Goal: Book appointment/travel/reservation

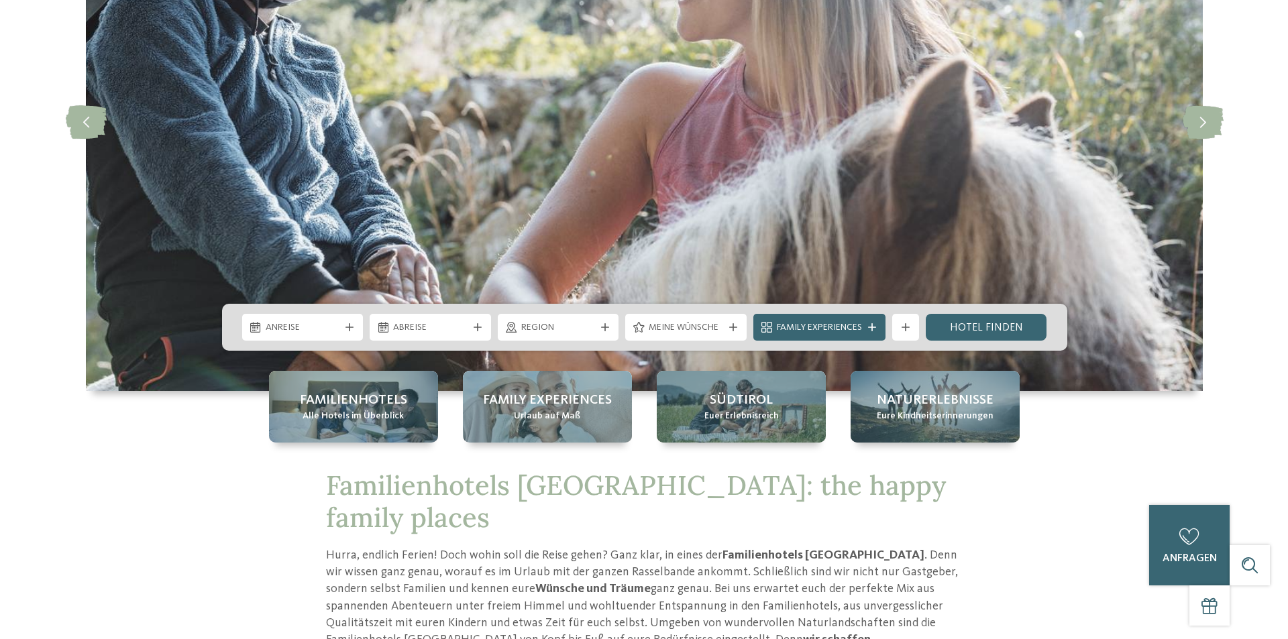
scroll to position [268, 0]
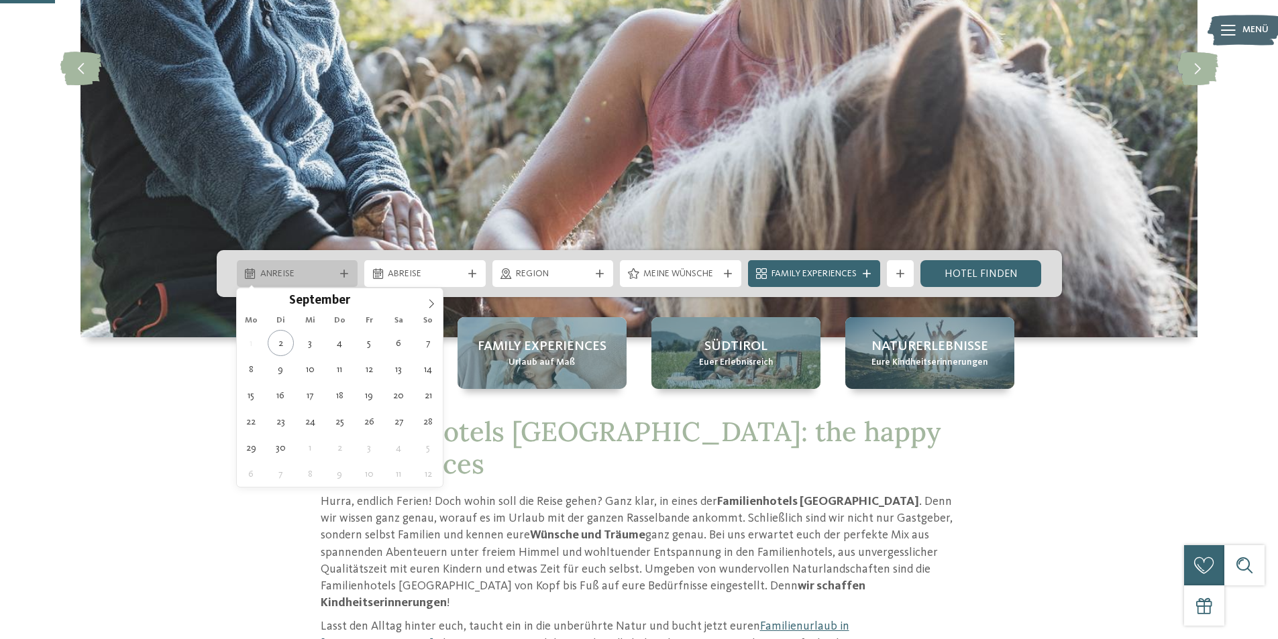
click at [327, 273] on span "Anreise" at bounding box center [297, 274] width 74 height 13
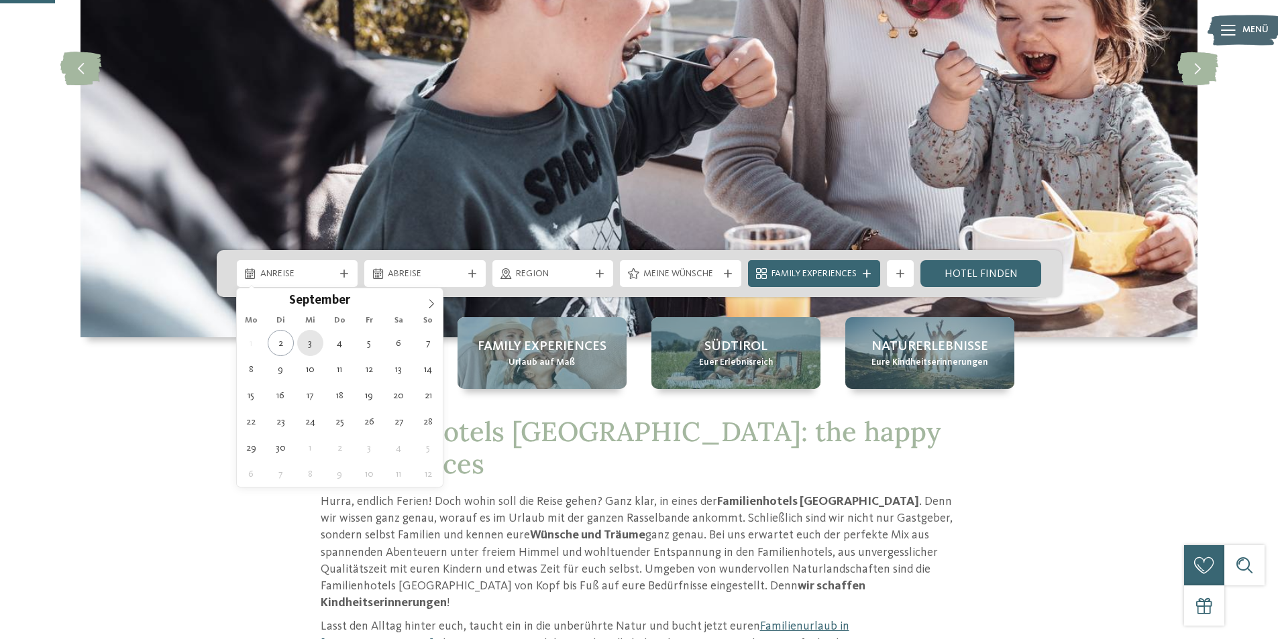
type div "[DATE]"
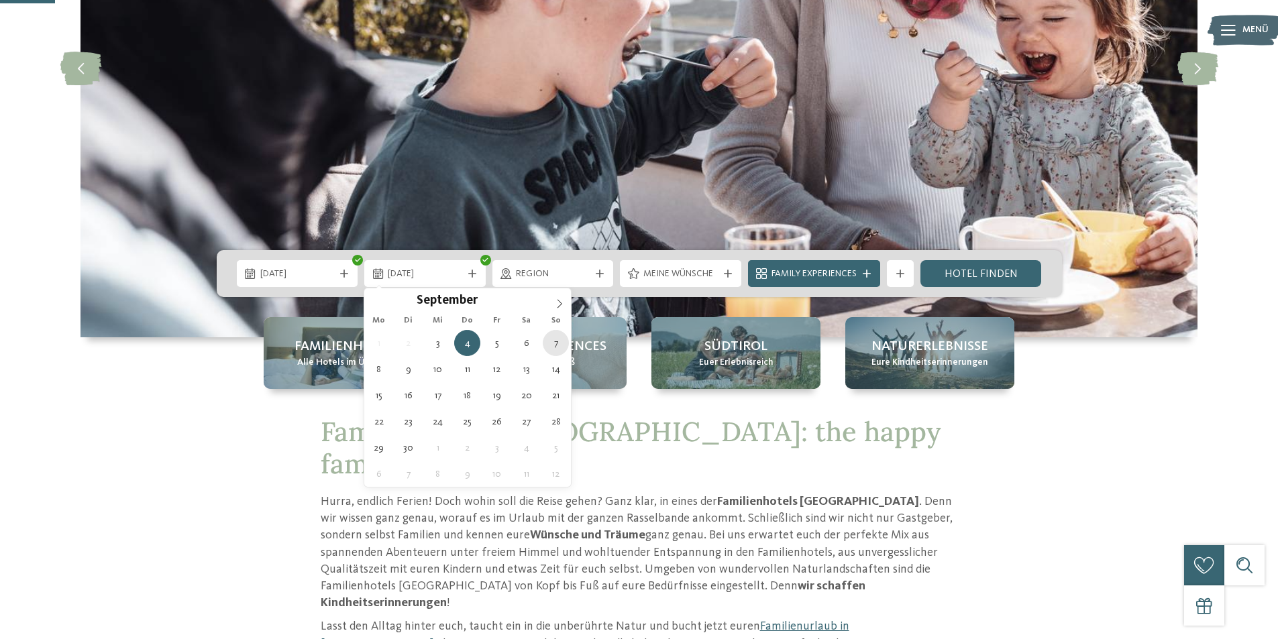
type div "[DATE]"
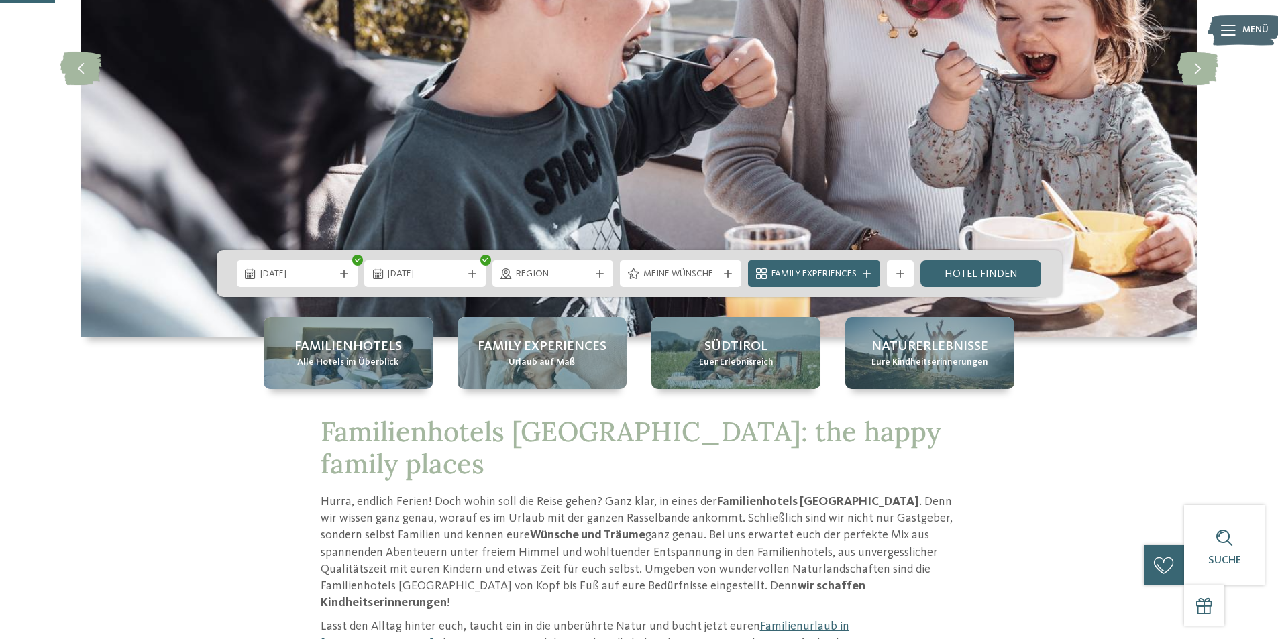
click at [563, 274] on span "Region" at bounding box center [553, 274] width 74 height 13
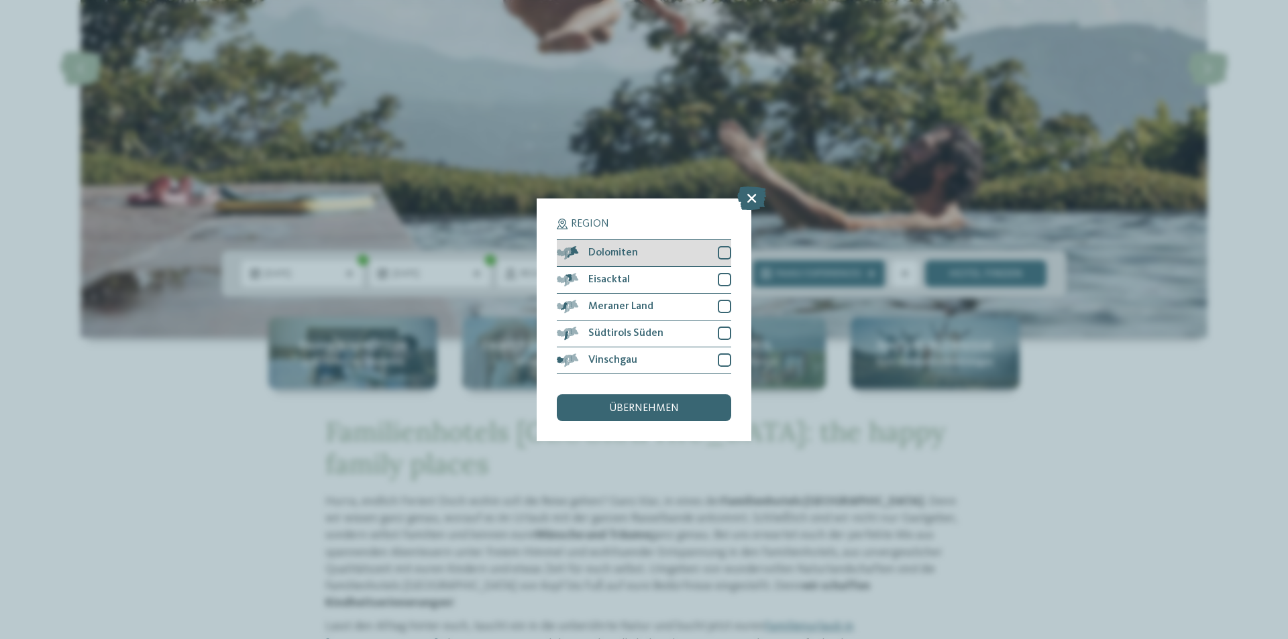
click at [729, 253] on div at bounding box center [724, 252] width 13 height 13
click at [727, 276] on div at bounding box center [724, 279] width 13 height 13
click at [724, 302] on div at bounding box center [724, 306] width 13 height 13
drag, startPoint x: 724, startPoint y: 331, endPoint x: 724, endPoint y: 344, distance: 12.8
click at [724, 335] on div at bounding box center [724, 333] width 13 height 13
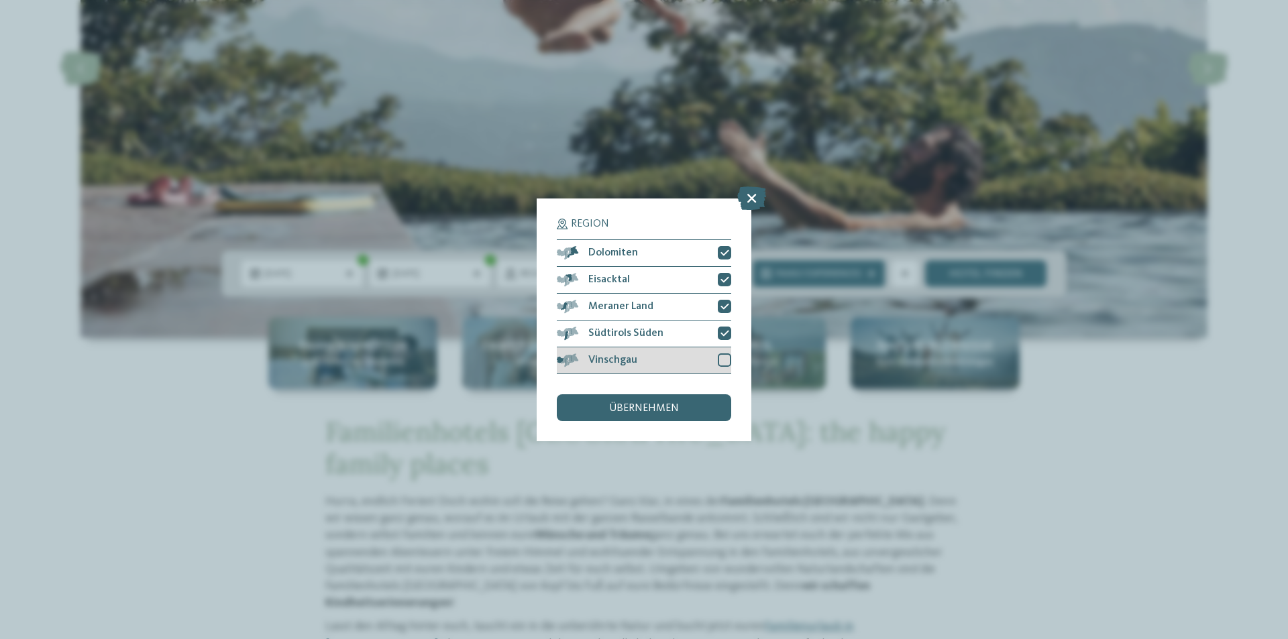
click at [721, 356] on div at bounding box center [724, 360] width 13 height 13
click at [700, 404] on div "übernehmen" at bounding box center [644, 407] width 174 height 27
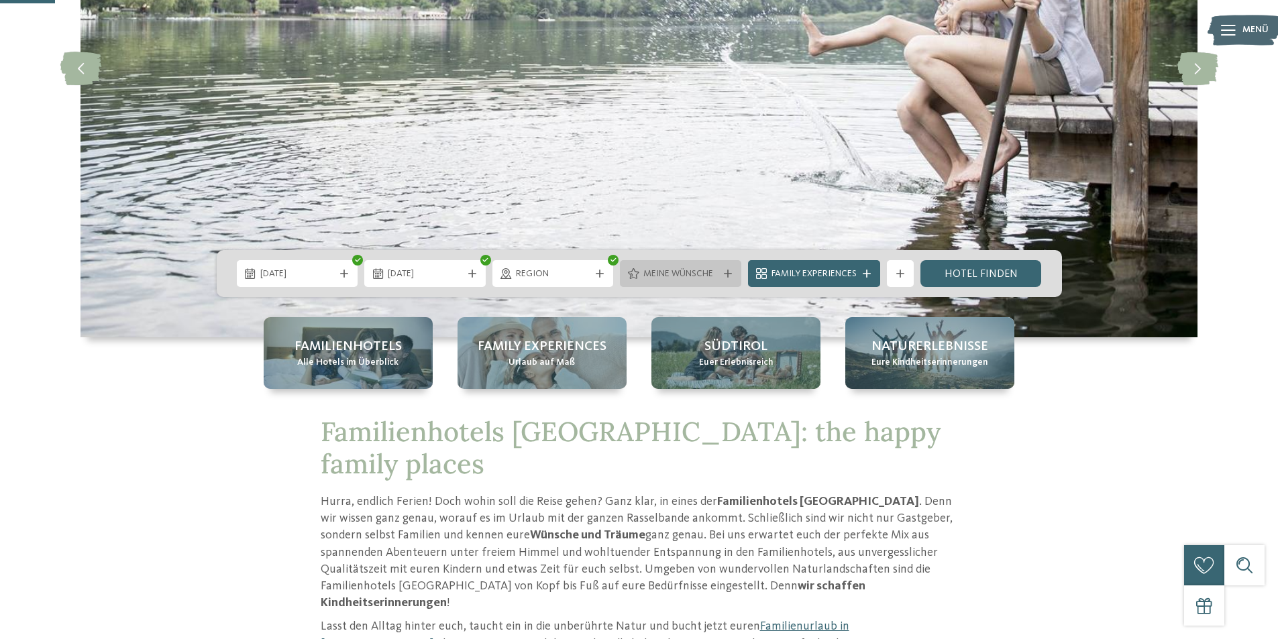
click at [724, 280] on div "Meine Wünsche" at bounding box center [680, 273] width 121 height 27
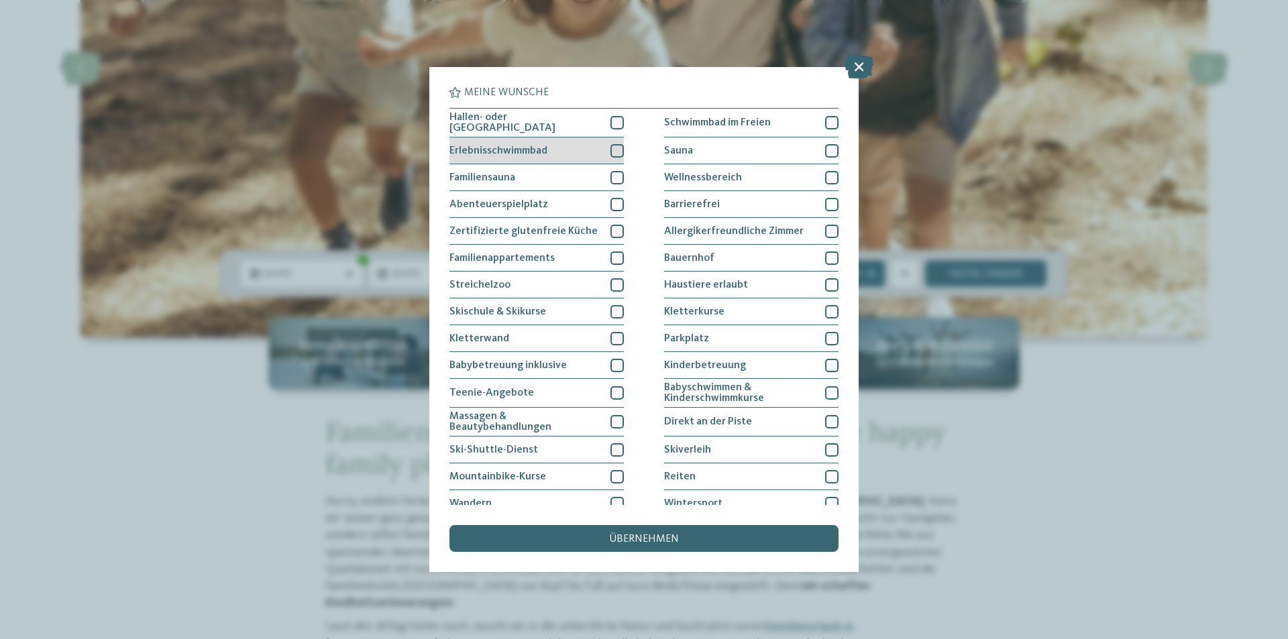
click at [610, 145] on div at bounding box center [616, 150] width 13 height 13
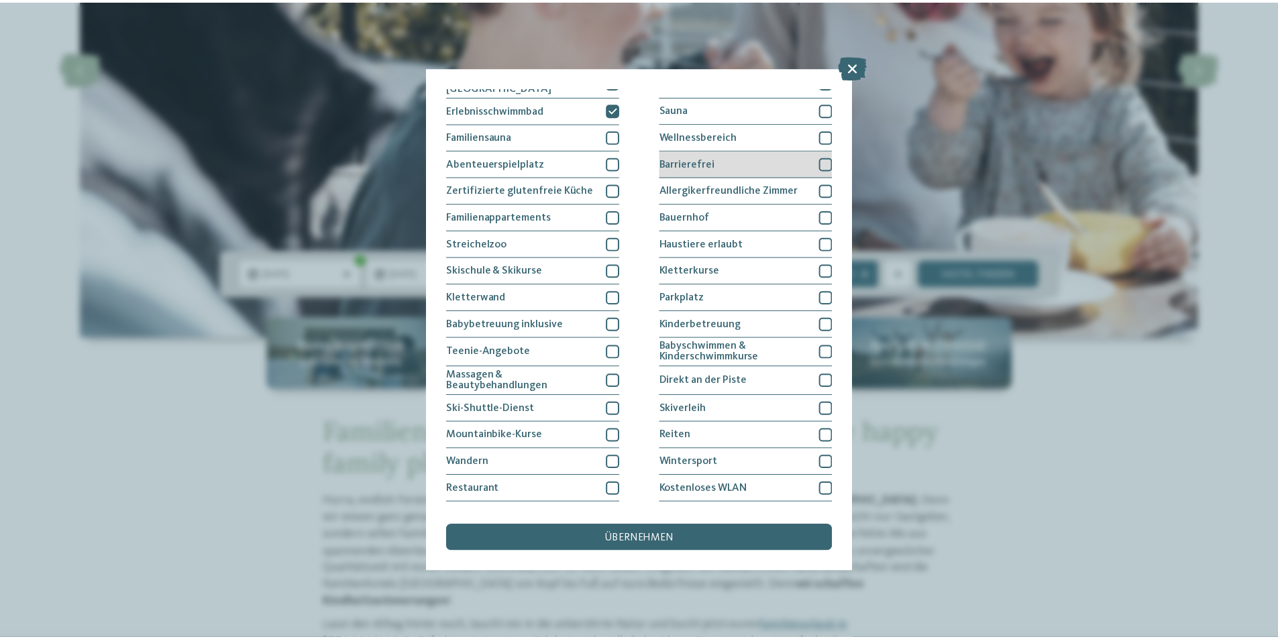
scroll to position [64, 0]
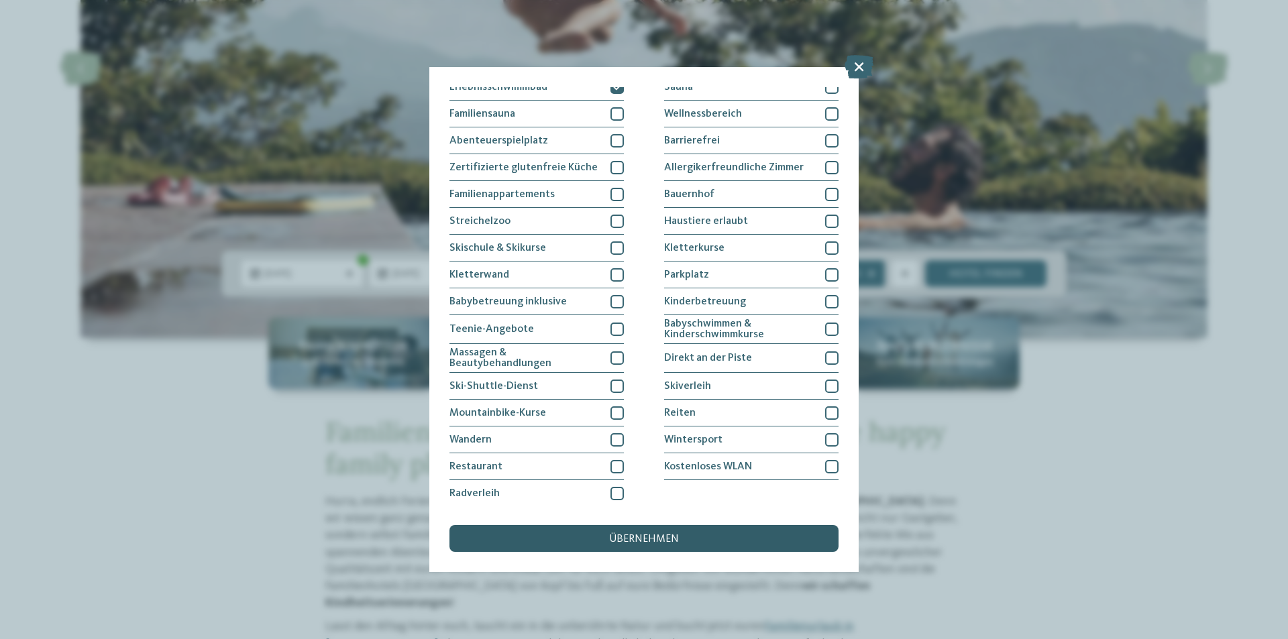
click at [654, 546] on div "übernehmen" at bounding box center [643, 538] width 389 height 27
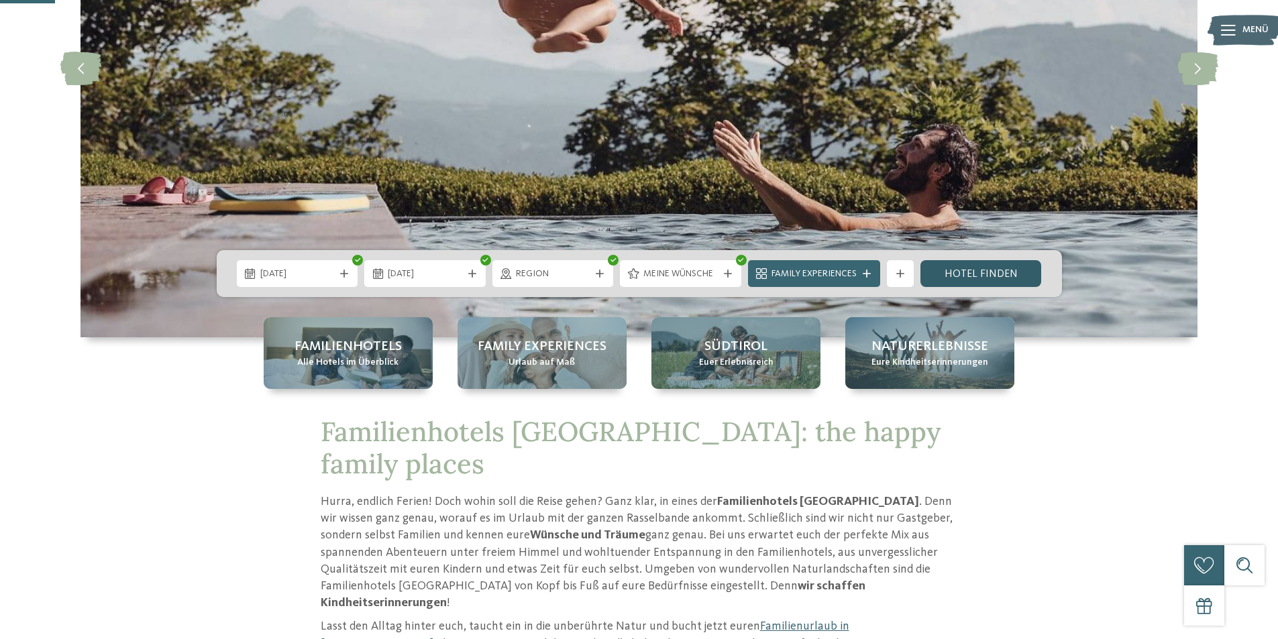
click at [971, 277] on link "Hotel finden" at bounding box center [980, 273] width 121 height 27
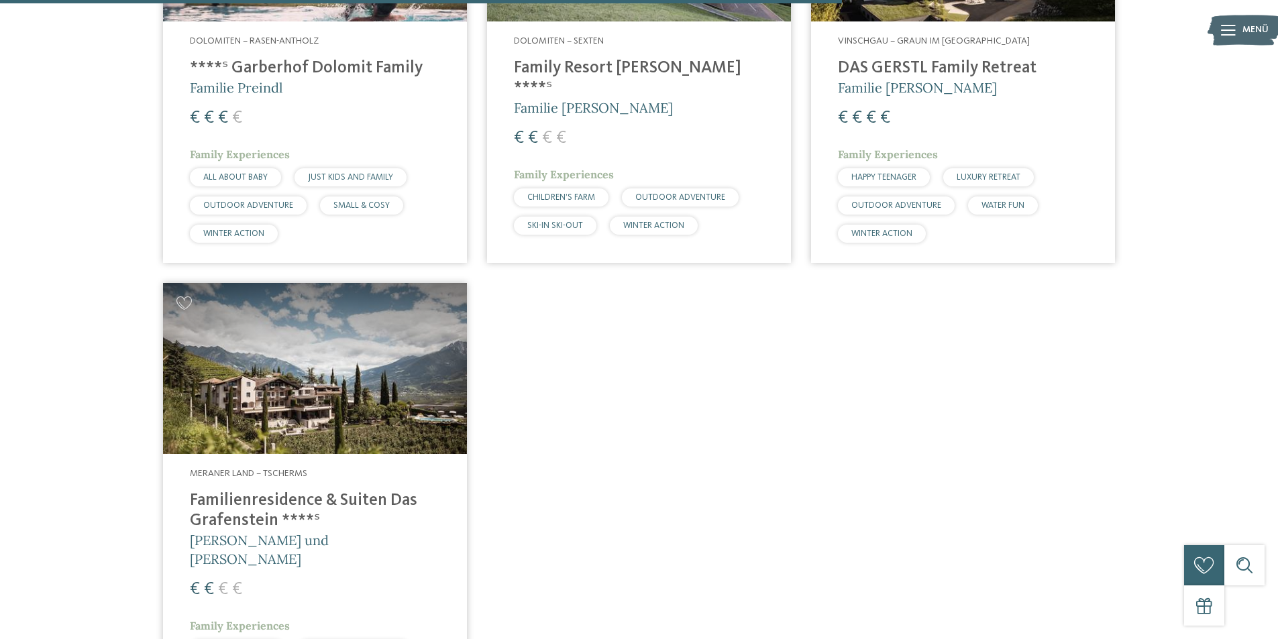
scroll to position [1580, 0]
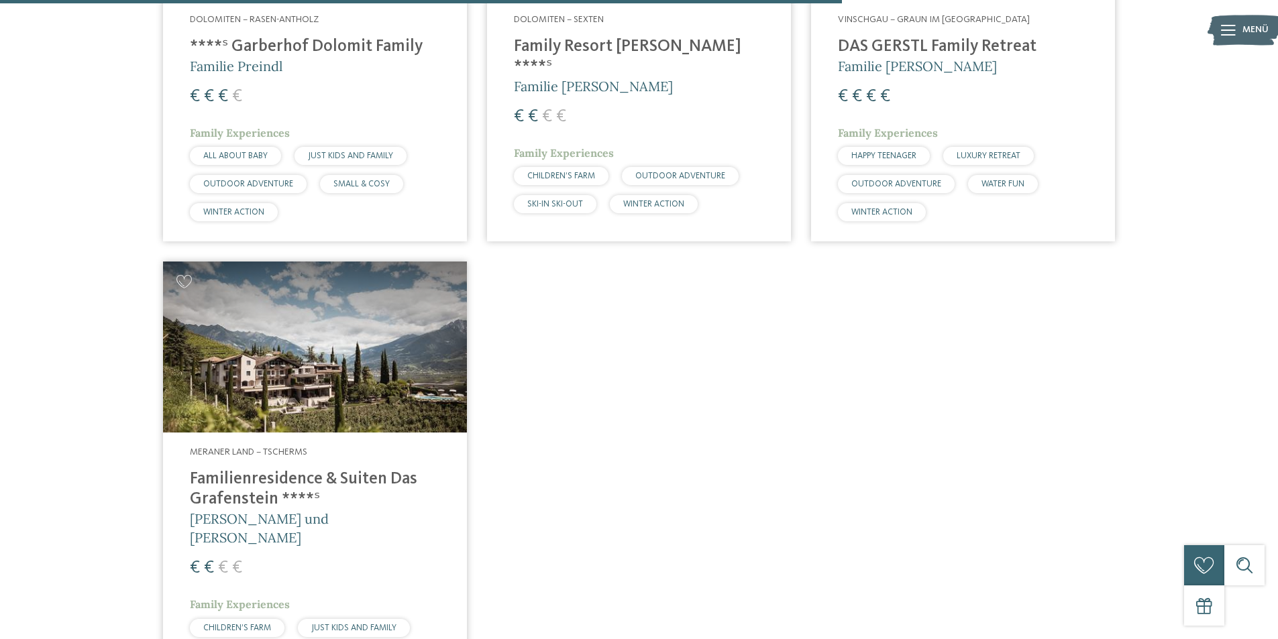
click at [390, 386] on img at bounding box center [315, 347] width 304 height 171
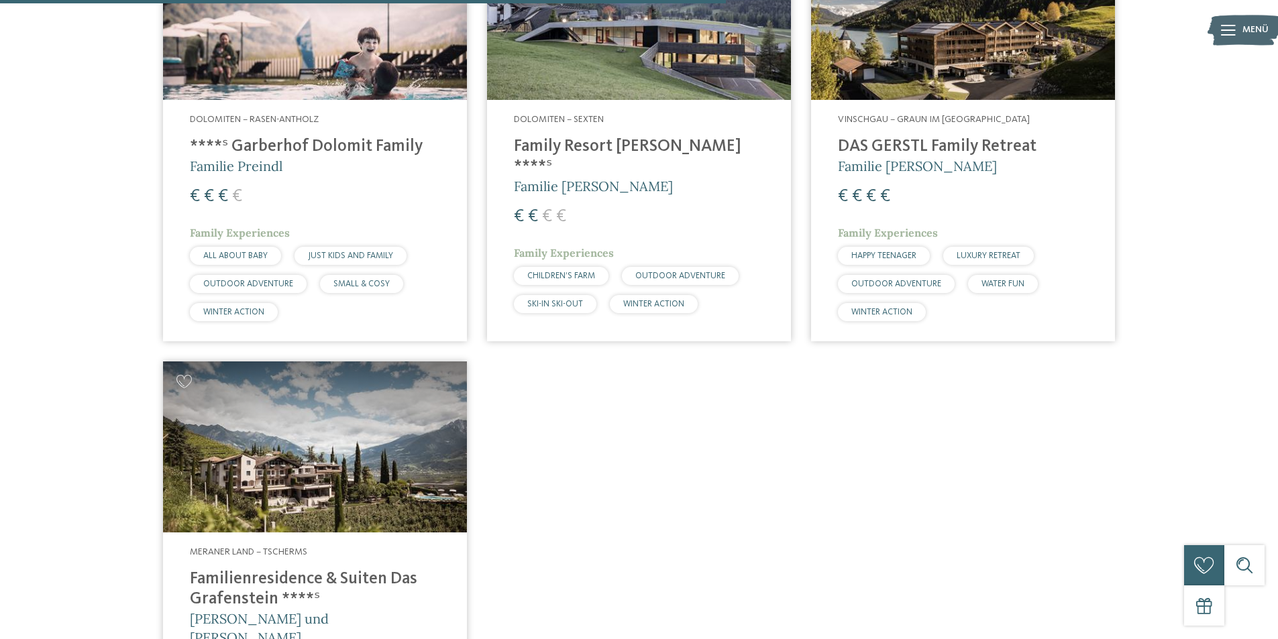
scroll to position [1312, 0]
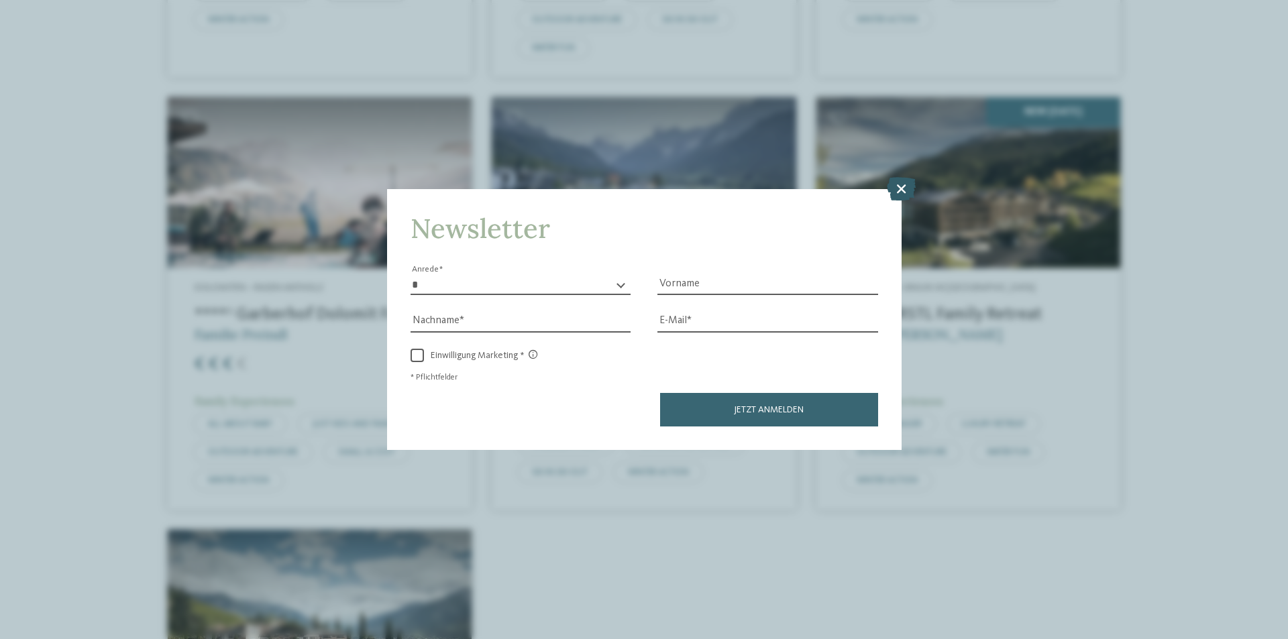
click at [907, 184] on icon at bounding box center [901, 188] width 29 height 23
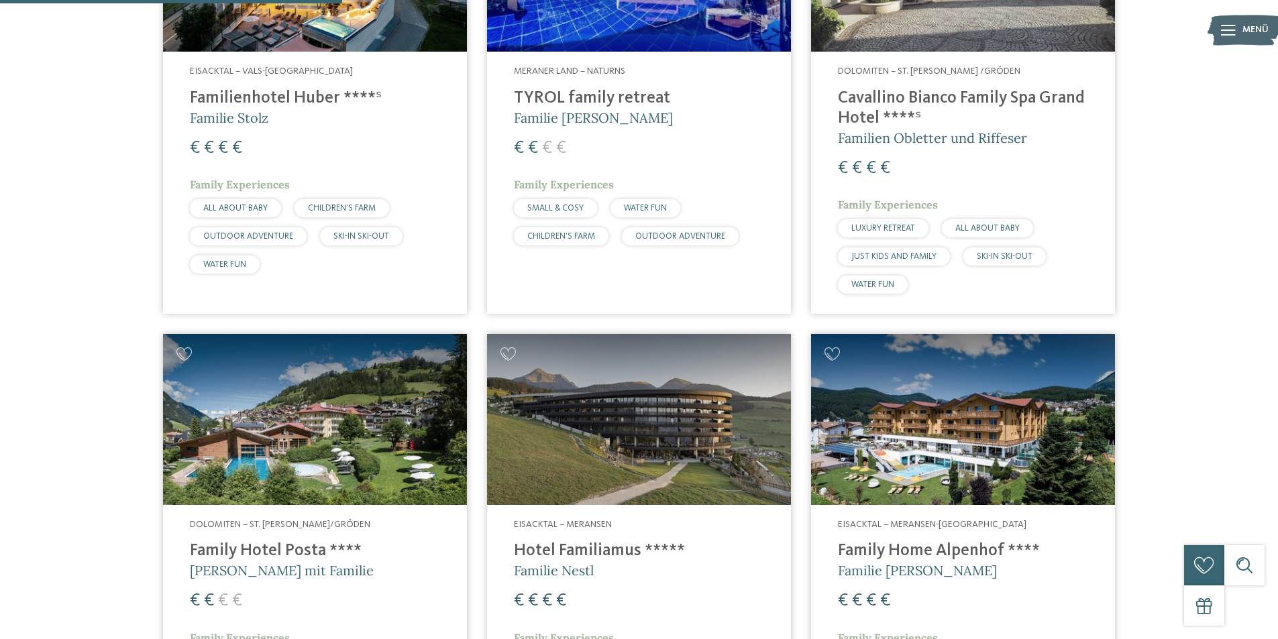
scroll to position [641, 0]
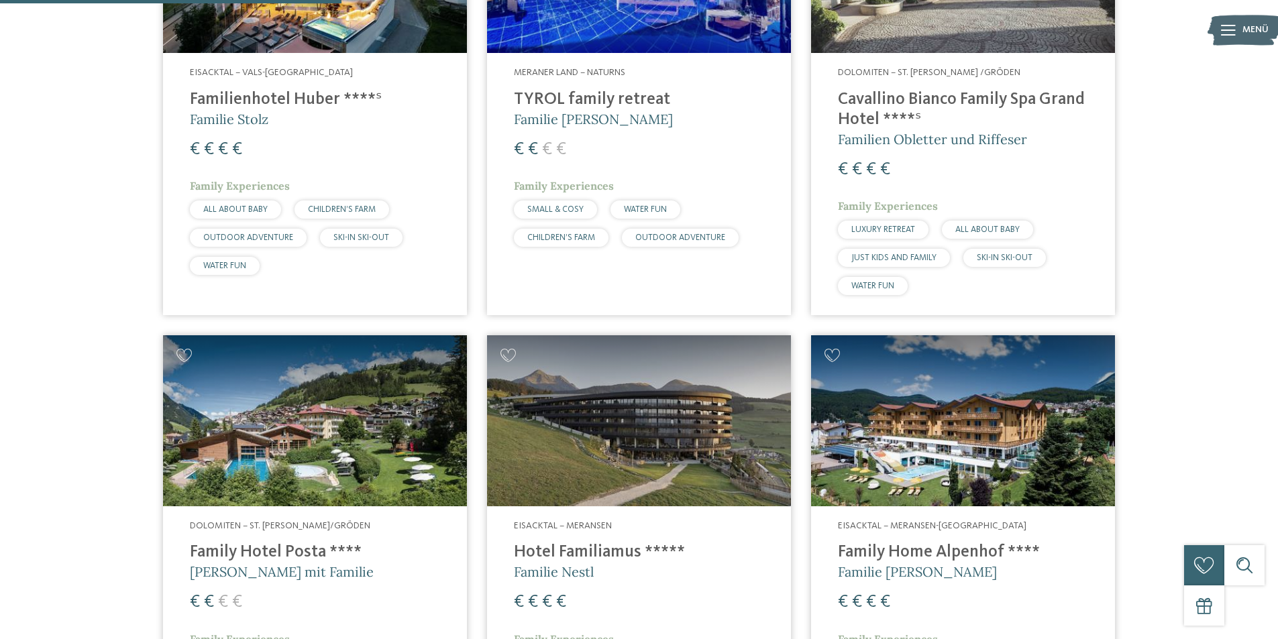
drag, startPoint x: 909, startPoint y: 313, endPoint x: 897, endPoint y: 299, distance: 18.6
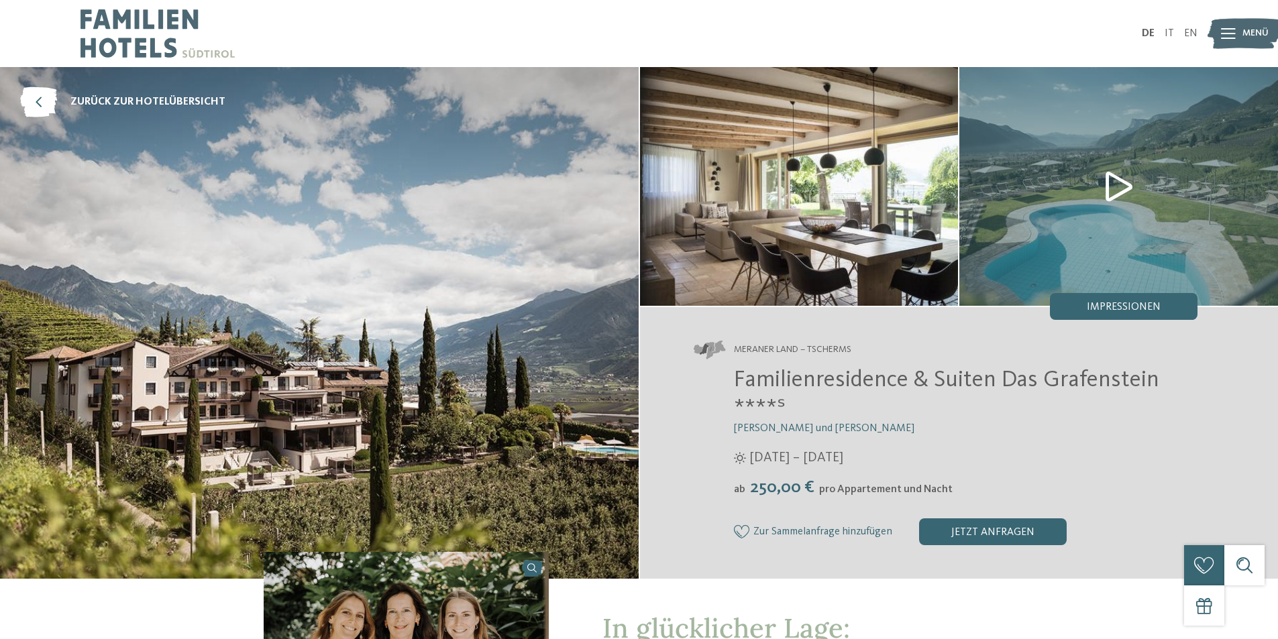
click at [1111, 186] on img at bounding box center [1118, 186] width 319 height 239
